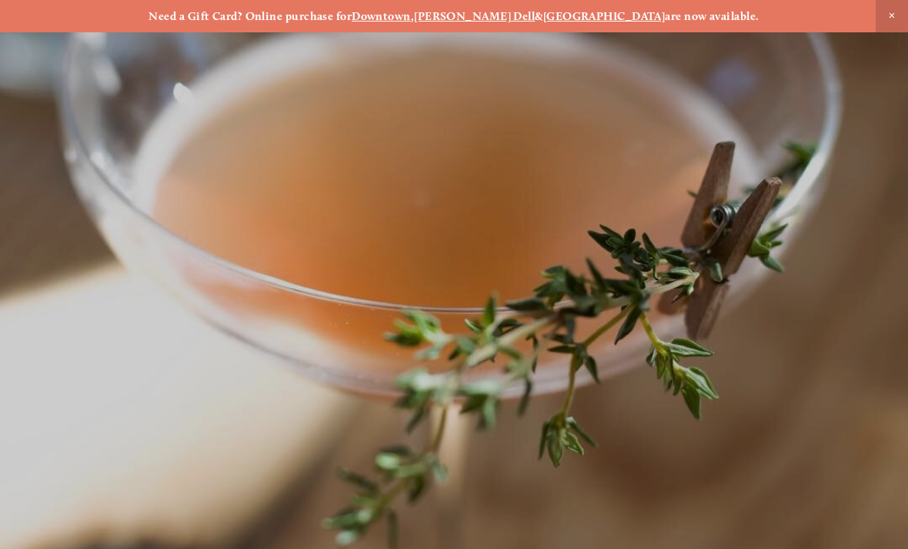
scroll to position [-13, 0]
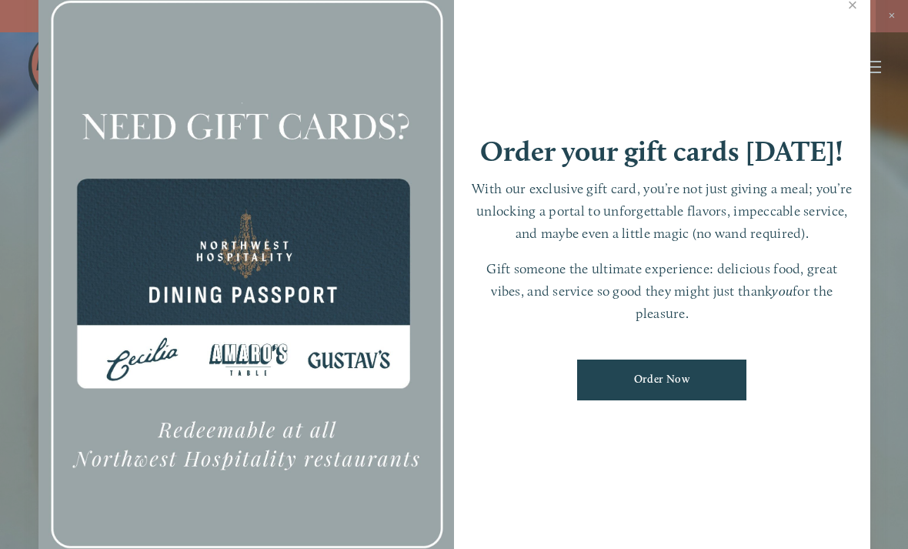
click at [859, 22] on link "Close" at bounding box center [853, 6] width 30 height 43
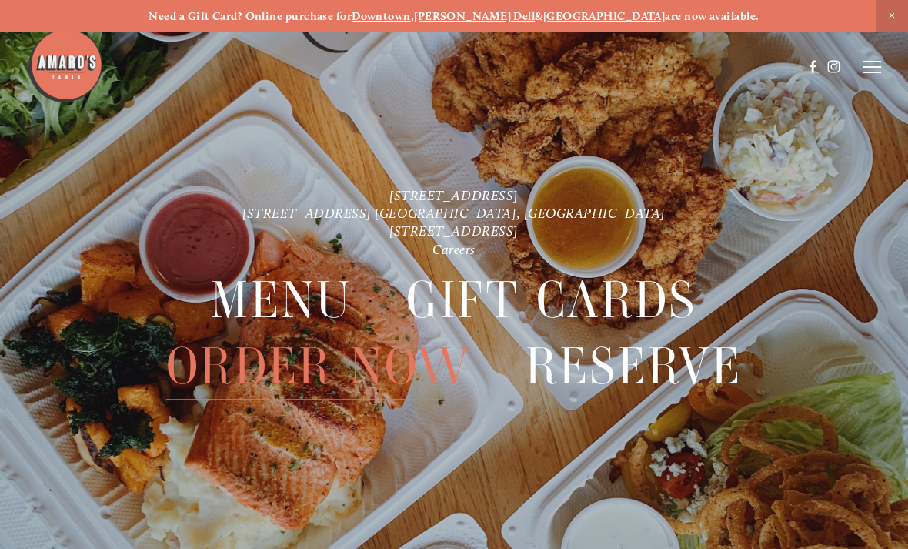
click at [876, 73] on icon at bounding box center [872, 67] width 18 height 14
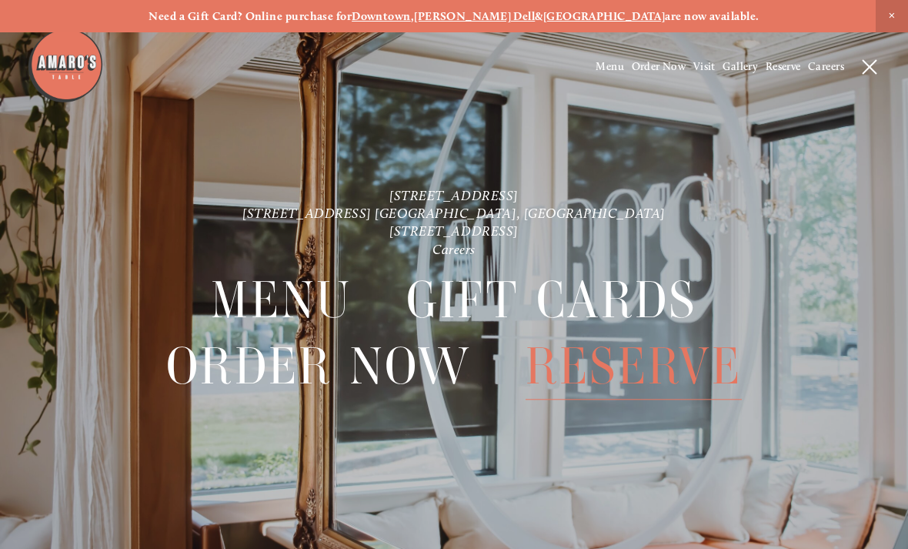
click at [871, 71] on icon at bounding box center [870, 67] width 14 height 14
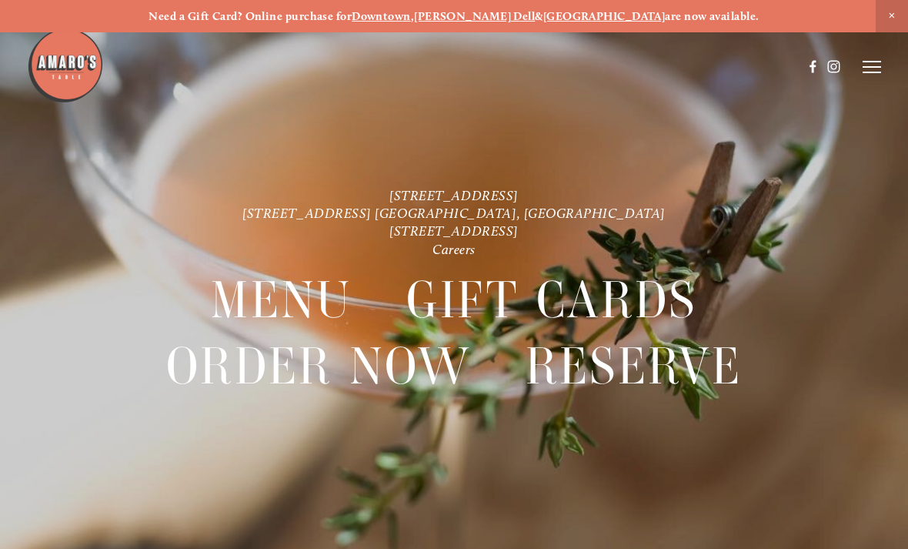
scroll to position [32, 0]
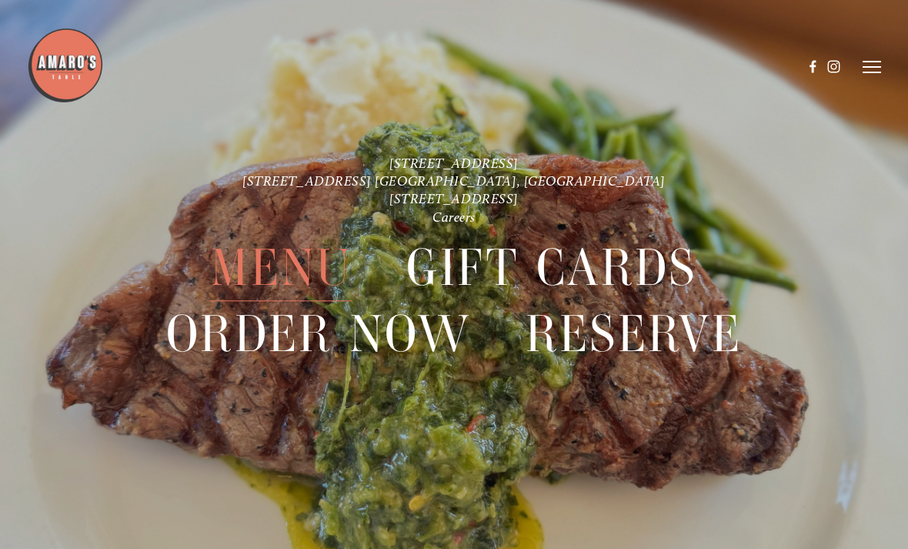
click at [318, 267] on span "Menu" at bounding box center [281, 268] width 141 height 66
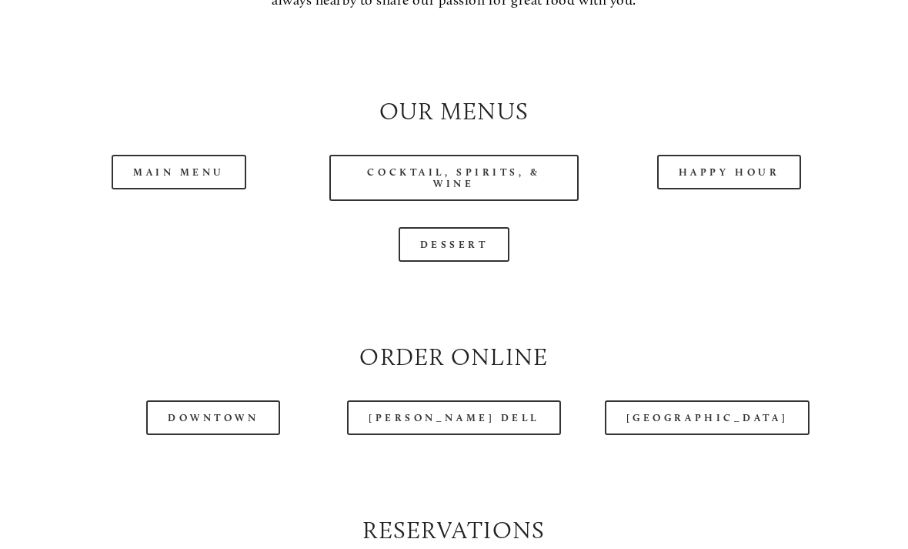
scroll to position [1348, 0]
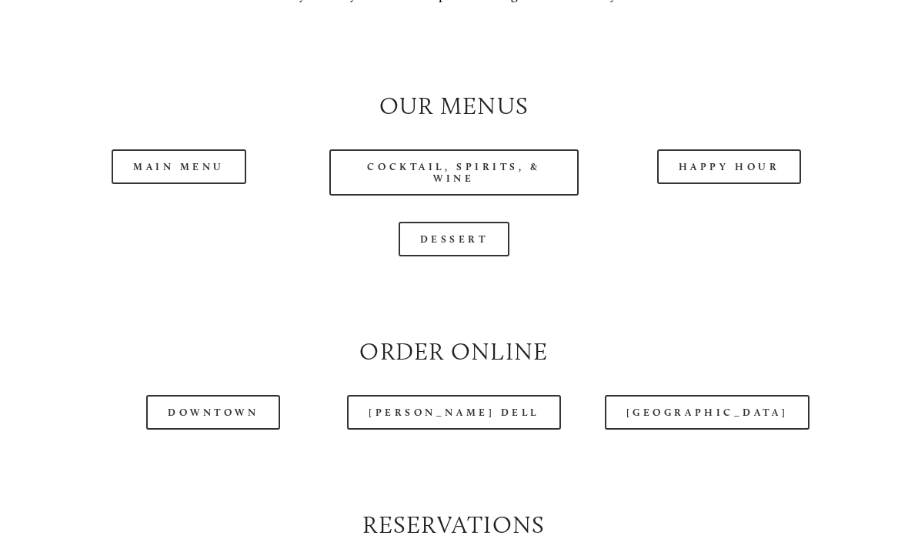
click at [222, 176] on link "Main Menu" at bounding box center [179, 166] width 135 height 35
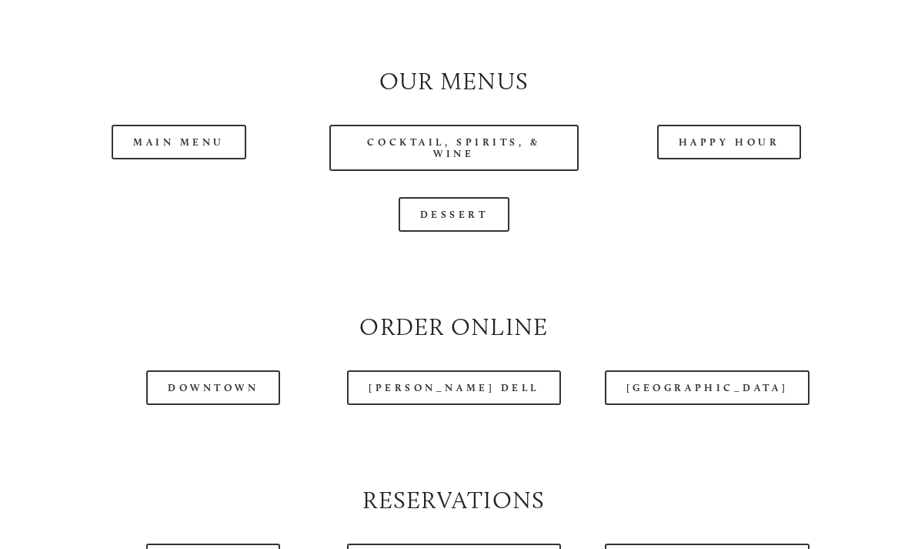
click at [545, 165] on link "Cocktail, Spirits, & Wine" at bounding box center [453, 148] width 249 height 46
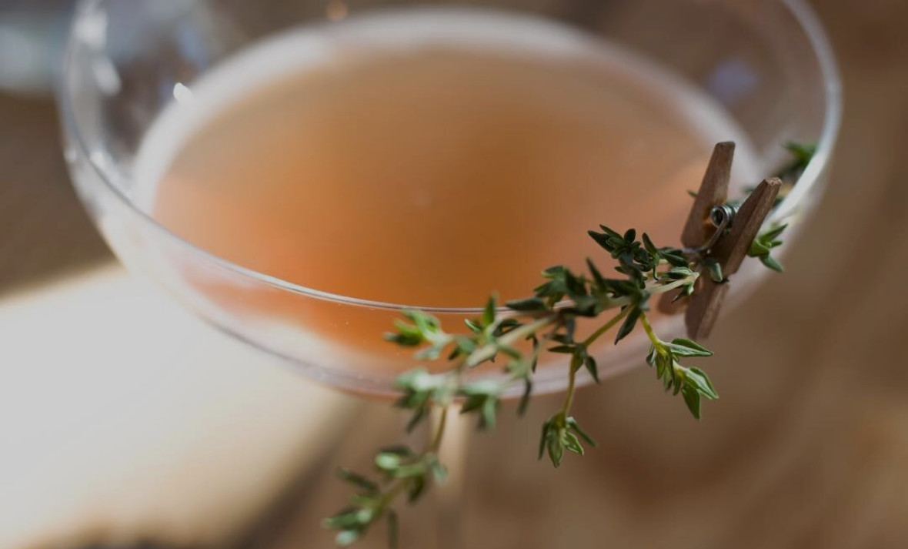
scroll to position [32, 0]
